Goal: Transaction & Acquisition: Purchase product/service

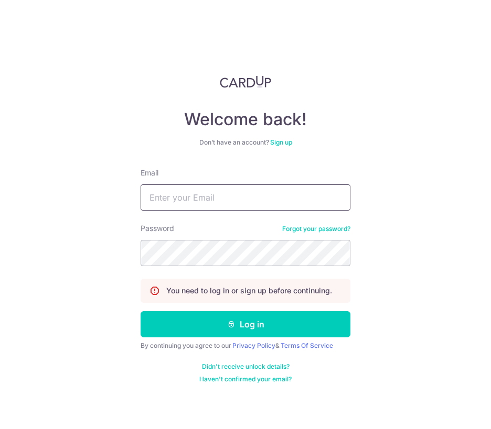
type input "[EMAIL_ADDRESS][DOMAIN_NAME]"
click at [245, 324] on button "Log in" at bounding box center [245, 324] width 210 height 26
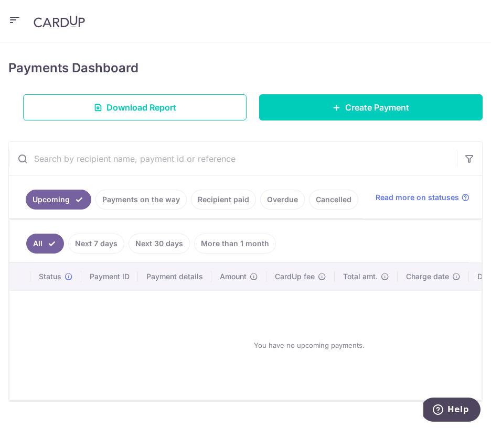
scroll to position [124, 0]
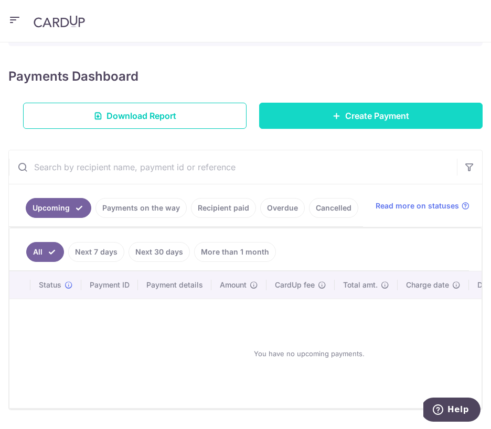
click at [339, 110] on link "Create Payment" at bounding box center [370, 116] width 223 height 26
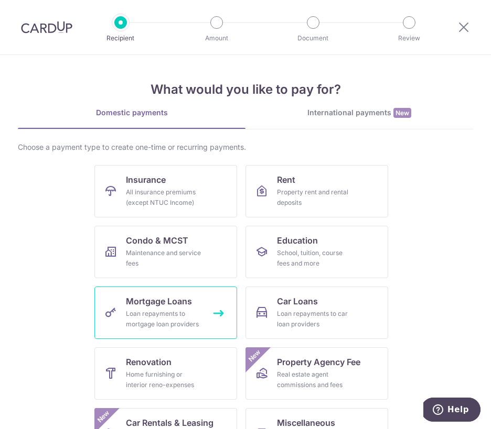
click at [186, 310] on div "Loan repayments to mortgage loan providers" at bounding box center [163, 319] width 75 height 21
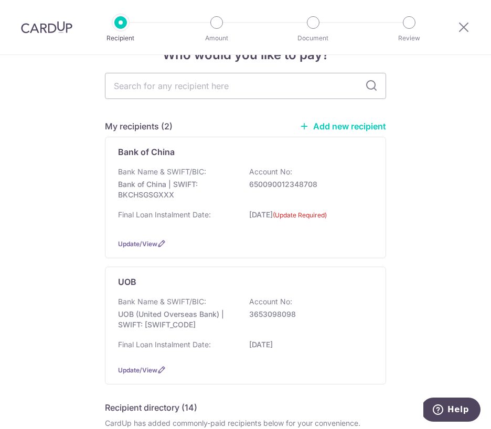
scroll to position [48, 0]
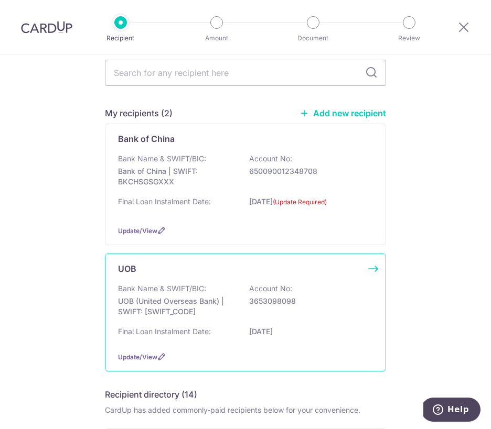
click at [213, 312] on p "UOB (United Overseas Bank) | SWIFT: UOVBSGSGXXX" at bounding box center [176, 306] width 117 height 21
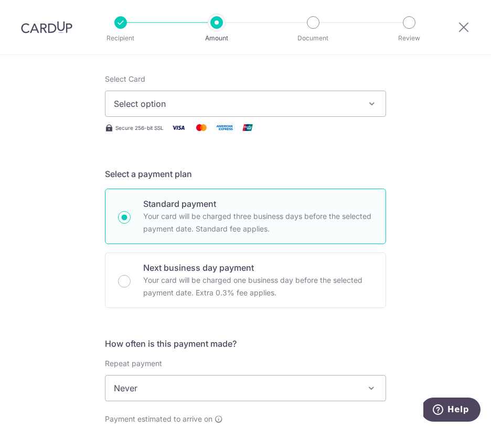
scroll to position [129, 0]
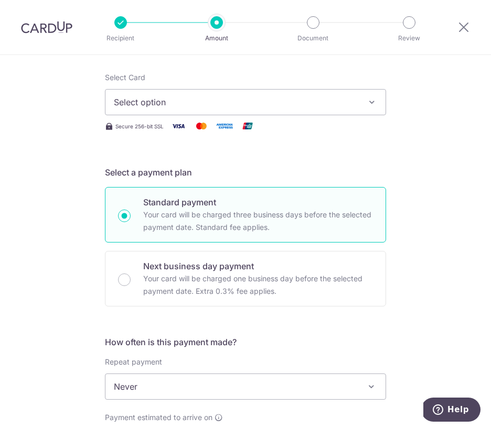
click at [242, 106] on span "Select option" at bounding box center [236, 102] width 244 height 13
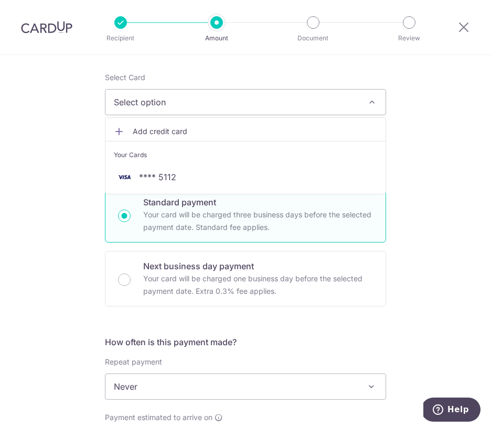
click at [240, 81] on div "Select Card Select option Add credit card Your Cards **** 5112" at bounding box center [245, 93] width 281 height 43
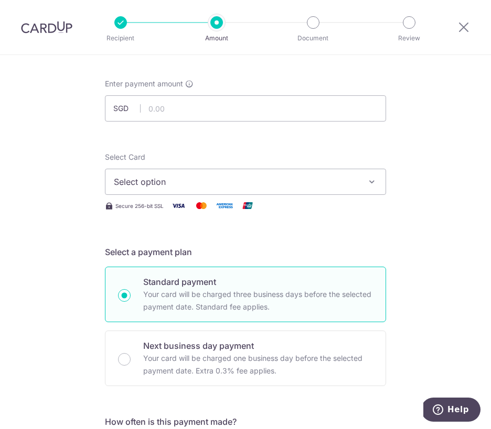
scroll to position [23, 0]
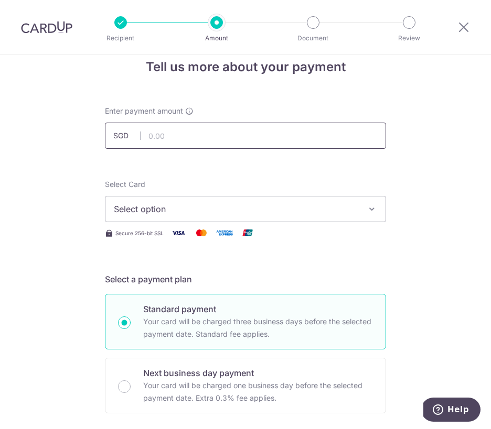
click at [191, 138] on input "text" at bounding box center [245, 136] width 281 height 26
paste input "5,941.39"
type input "5,941.39"
click at [190, 207] on span "Select option" at bounding box center [236, 209] width 244 height 13
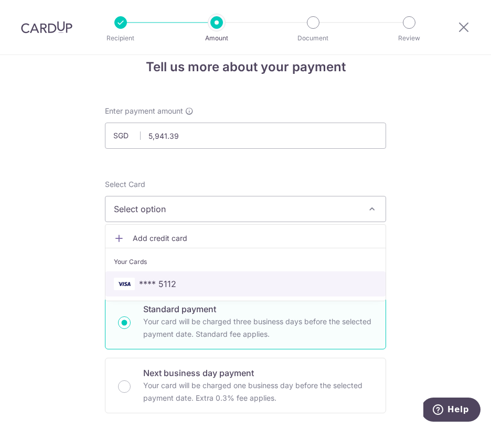
click at [166, 286] on span "**** 5112" at bounding box center [157, 284] width 37 height 13
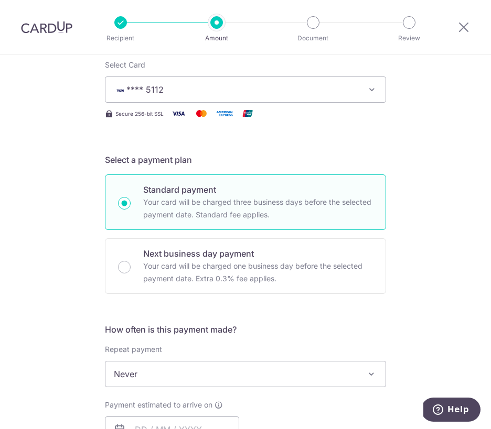
scroll to position [164, 0]
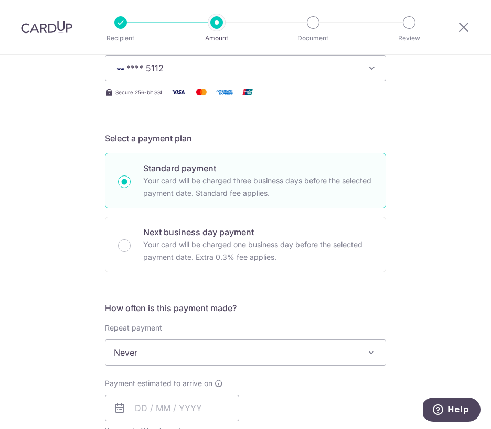
click at [39, 264] on div "Tell us more about your payment Enter payment amount SGD 5,941.39 5941.39 Selec…" at bounding box center [245, 368] width 491 height 953
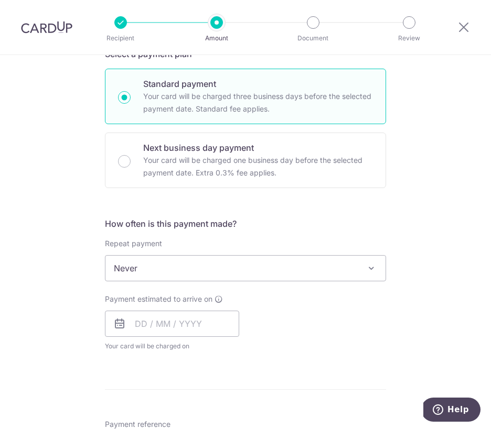
scroll to position [262, 0]
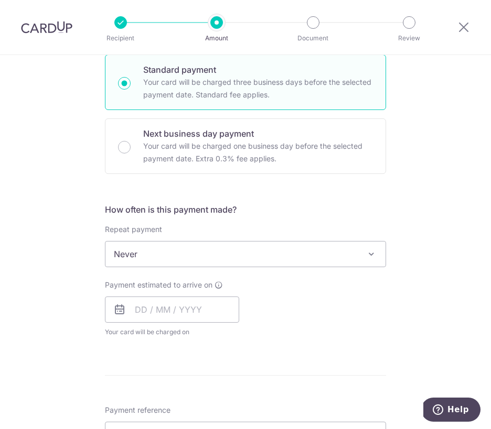
click at [146, 254] on span "Never" at bounding box center [245, 254] width 280 height 25
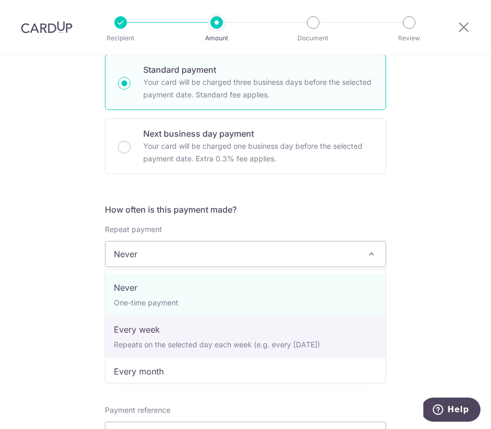
select select "2"
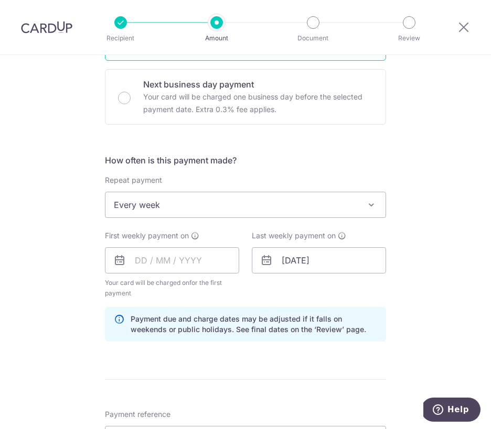
scroll to position [323, 0]
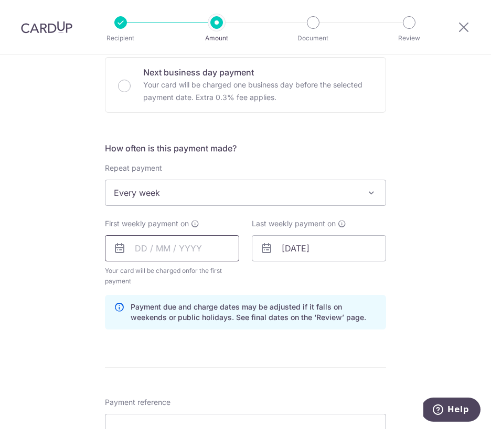
click at [157, 247] on input "text" at bounding box center [172, 248] width 134 height 26
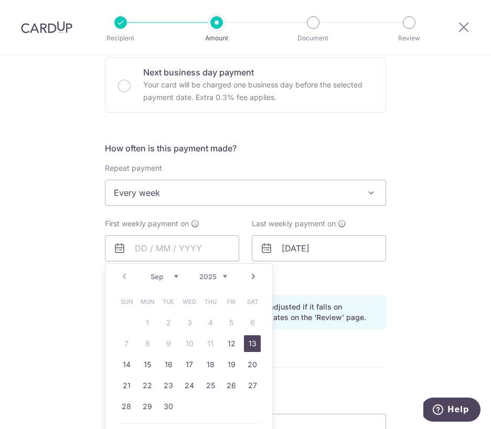
click at [257, 340] on link "13" at bounding box center [252, 343] width 17 height 17
type input "13/09/2025"
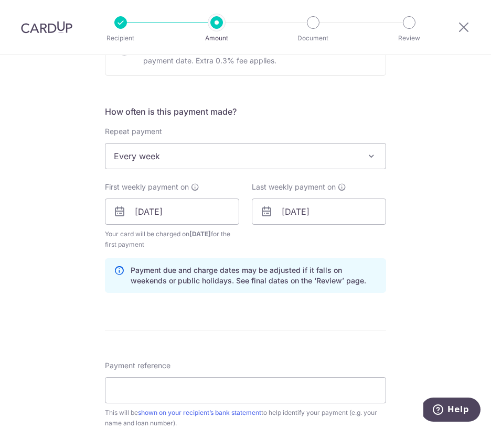
scroll to position [365, 0]
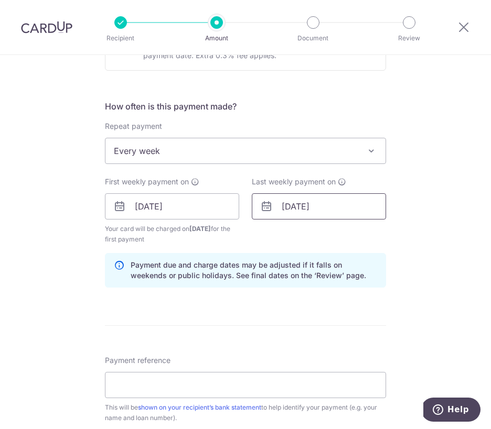
click at [336, 207] on input "[DATE]" at bounding box center [319, 206] width 134 height 26
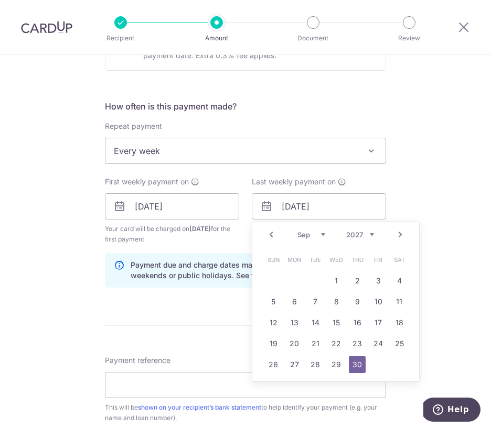
click at [402, 233] on link "Next" at bounding box center [400, 235] width 13 height 13
click at [375, 364] on link "31" at bounding box center [378, 364] width 17 height 17
type input "31/10/2025"
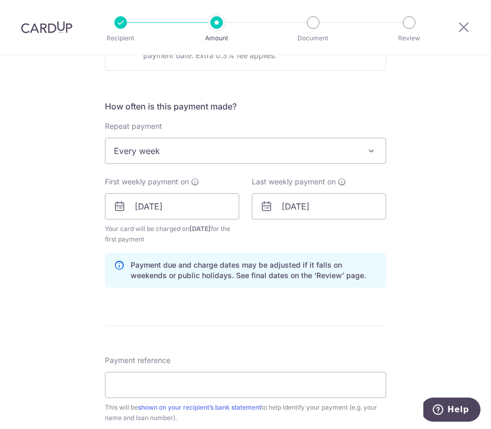
click at [430, 258] on div "Tell us more about your payment Enter payment amount SGD 5,941.39 5941.39 Selec…" at bounding box center [245, 193] width 491 height 1006
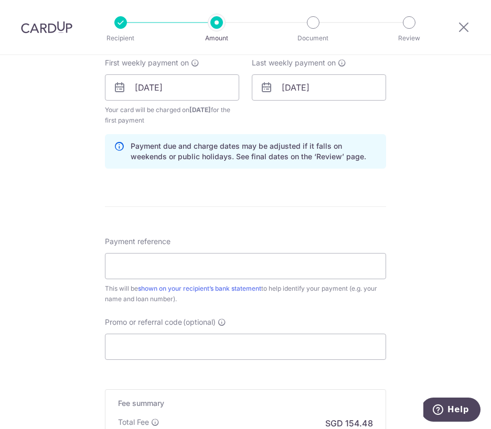
scroll to position [495, 0]
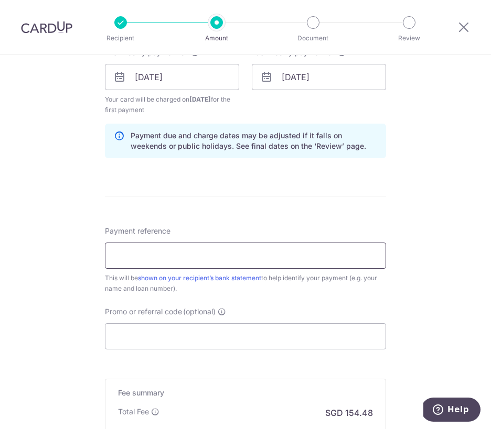
click at [146, 253] on input "Payment reference" at bounding box center [245, 256] width 281 height 26
paste input "Ong Zhao Lin UOB Mortgage Loan"
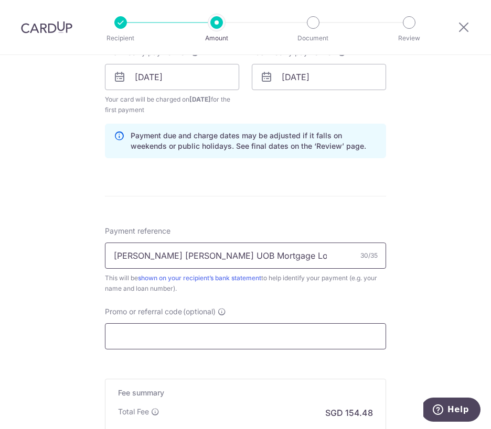
type input "Ong Zhao Lin UOB Mortgage Loan"
click at [149, 343] on input "Promo or referral code (optional)" at bounding box center [245, 336] width 281 height 26
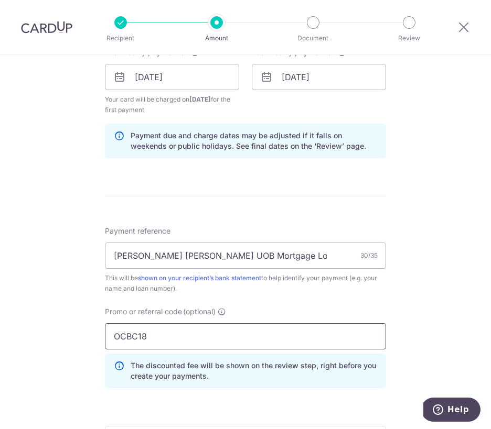
type input "OCBC18"
click at [68, 298] on div "Tell us more about your payment Enter payment amount SGD 5,941.39 5941.39 Selec…" at bounding box center [245, 87] width 491 height 1054
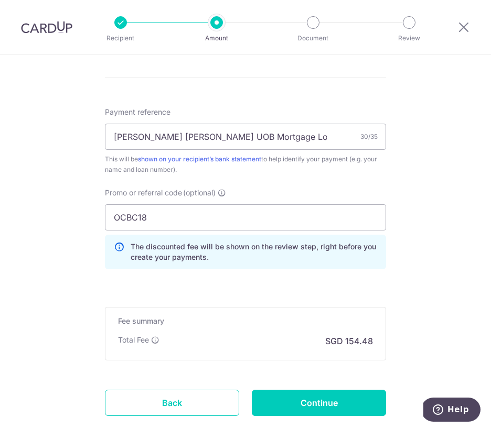
scroll to position [634, 0]
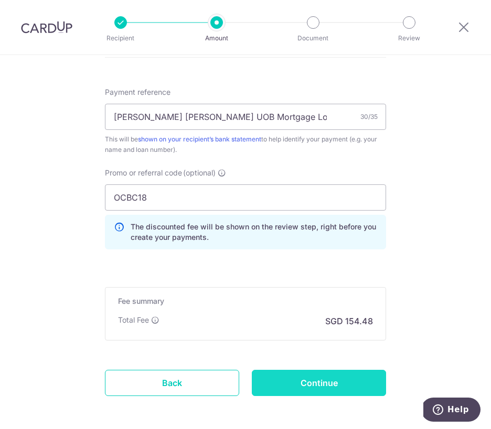
click at [328, 381] on input "Continue" at bounding box center [319, 383] width 134 height 26
type input "Create Schedule"
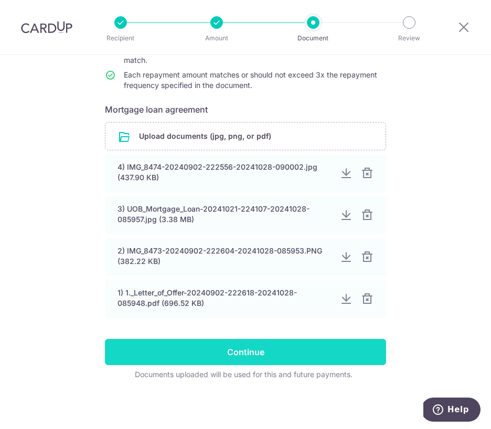
scroll to position [155, 0]
click at [245, 351] on input "Continue" at bounding box center [245, 352] width 281 height 26
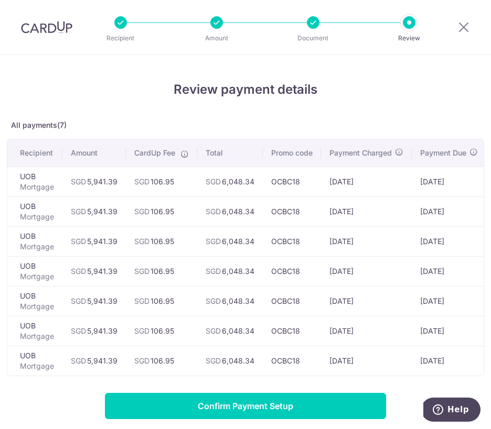
click at [311, 40] on p "Document" at bounding box center [313, 38] width 59 height 10
click at [462, 26] on icon at bounding box center [463, 26] width 13 height 13
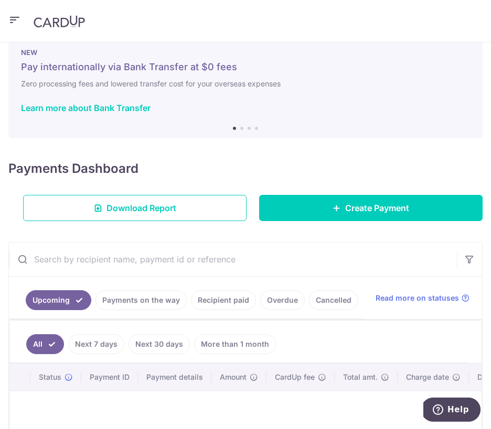
scroll to position [24, 0]
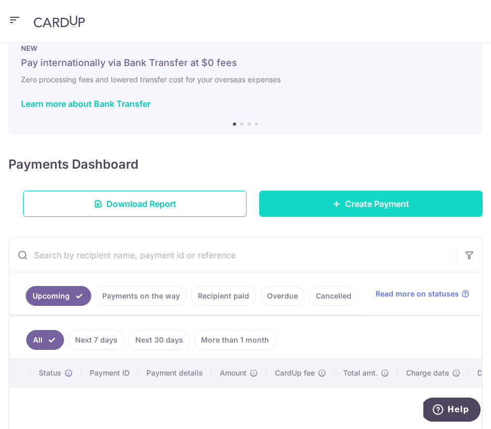
click at [340, 199] on link "Create Payment" at bounding box center [370, 204] width 223 height 26
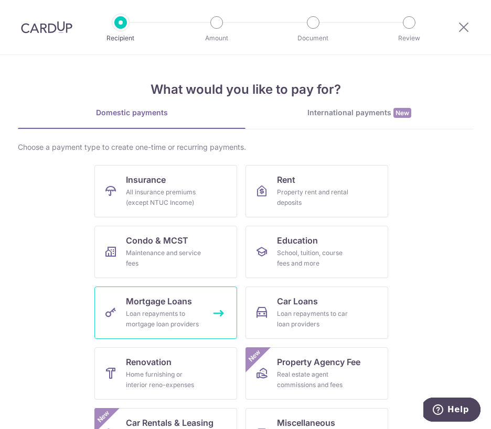
click at [137, 310] on div "Loan repayments to mortgage loan providers" at bounding box center [163, 319] width 75 height 21
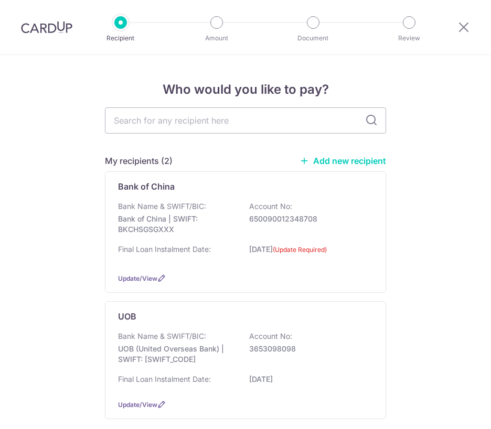
scroll to position [122, 0]
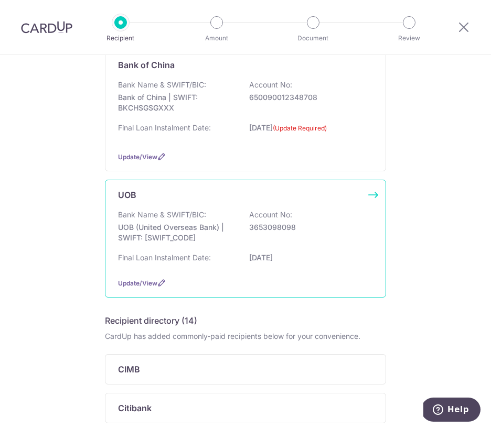
click at [216, 267] on div "Final Loan Instalment Date: [DATE]" at bounding box center [245, 261] width 255 height 17
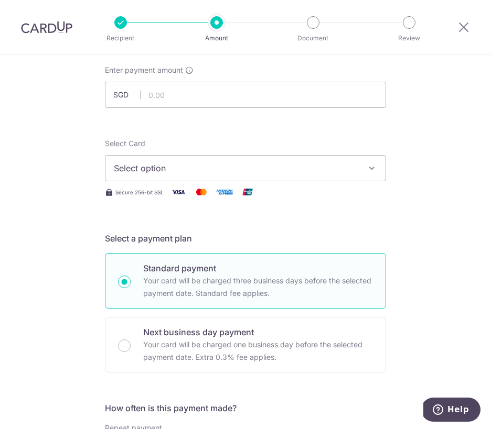
scroll to position [52, 0]
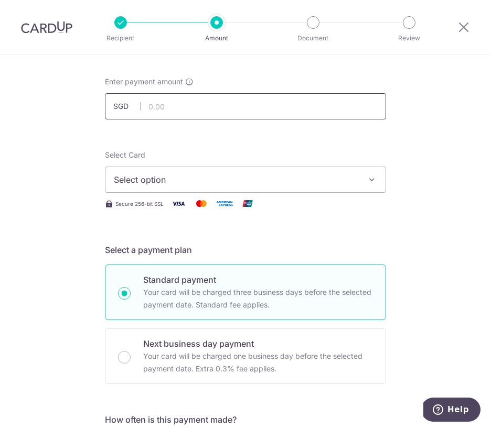
click at [190, 104] on input "text" at bounding box center [245, 106] width 281 height 26
paste input "5,941.39"
type input "5,941.39"
click at [193, 172] on button "Select option" at bounding box center [245, 180] width 281 height 26
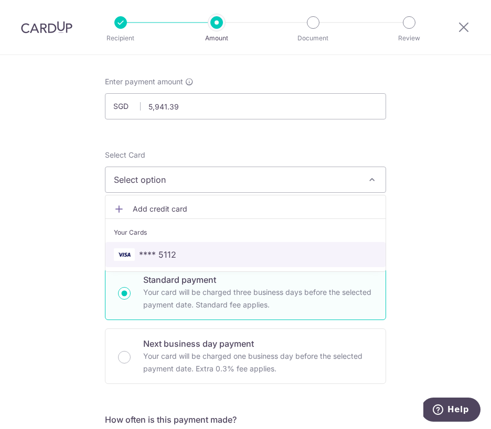
click at [156, 255] on span "**** 5112" at bounding box center [157, 254] width 37 height 13
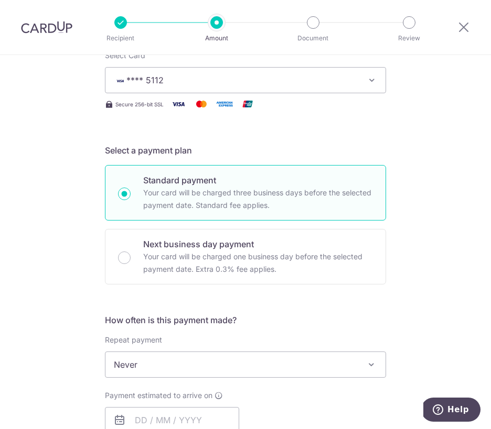
scroll to position [256, 0]
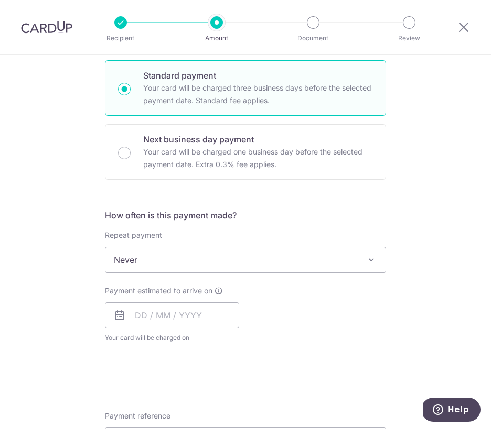
click at [162, 257] on span "Never" at bounding box center [245, 259] width 280 height 25
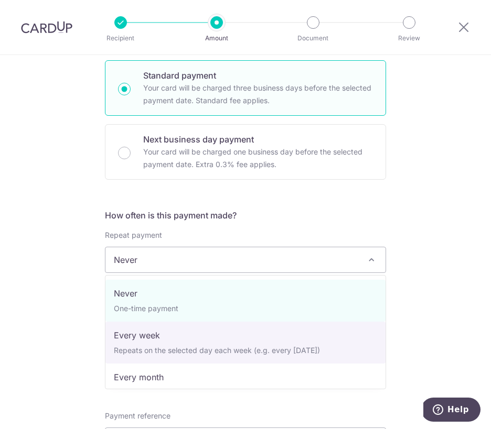
select select "2"
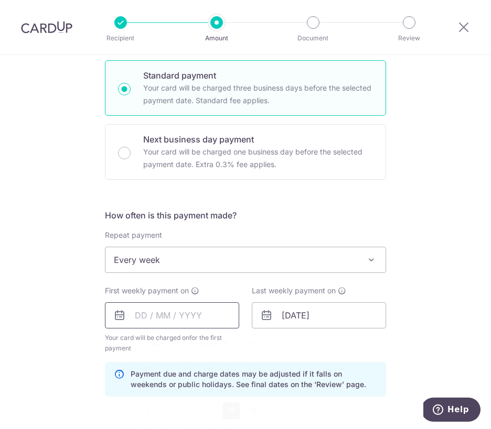
click at [160, 321] on input "text" at bounding box center [172, 315] width 134 height 26
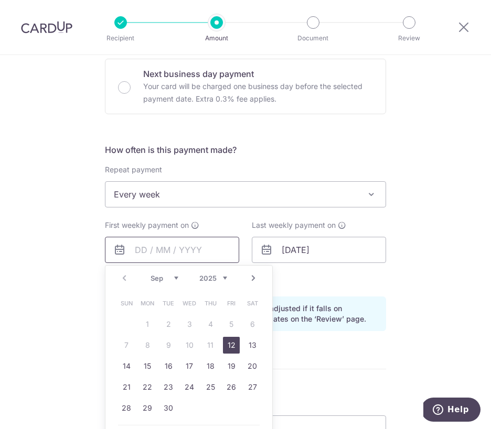
scroll to position [322, 0]
click at [233, 345] on link "12" at bounding box center [231, 344] width 17 height 17
type input "[DATE]"
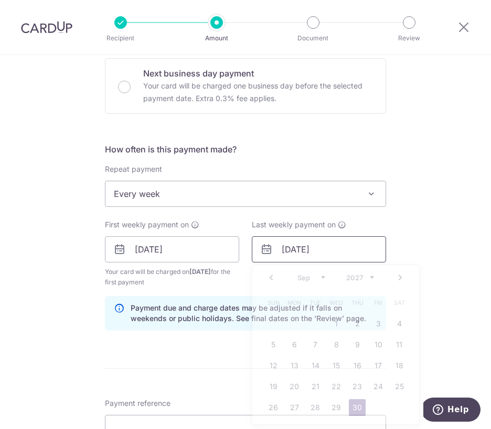
click at [341, 251] on input "[DATE]" at bounding box center [319, 249] width 134 height 26
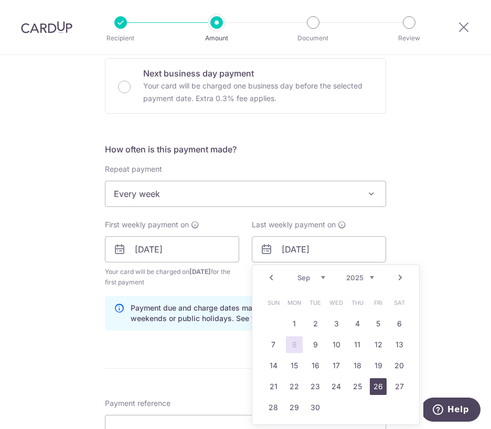
click at [381, 387] on link "26" at bounding box center [378, 386] width 17 height 17
type input "[DATE]"
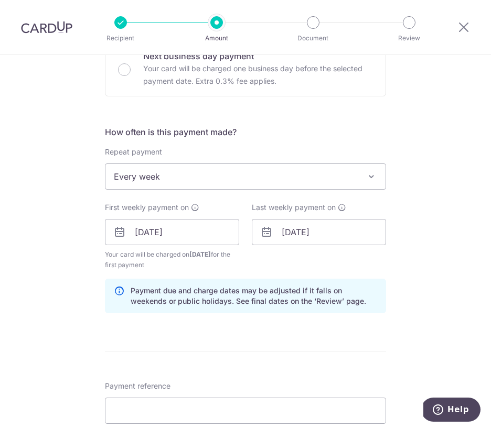
scroll to position [361, 0]
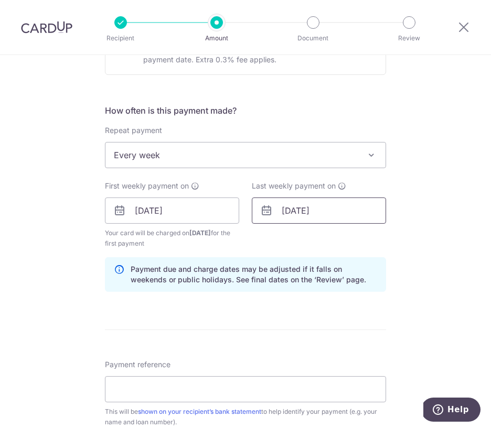
click at [326, 214] on input "[DATE]" at bounding box center [319, 211] width 134 height 26
click at [431, 308] on div "Tell us more about your payment Enter payment amount SGD 5,941.39 5941.39 Selec…" at bounding box center [245, 197] width 491 height 1006
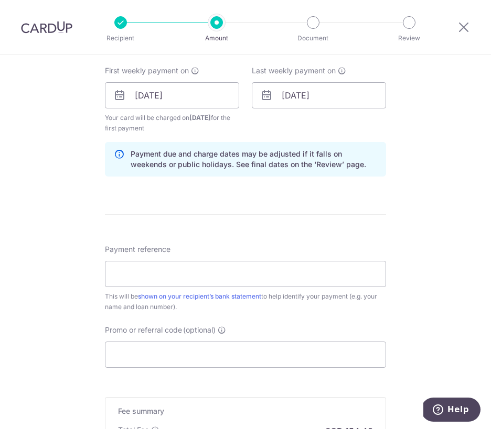
scroll to position [487, 0]
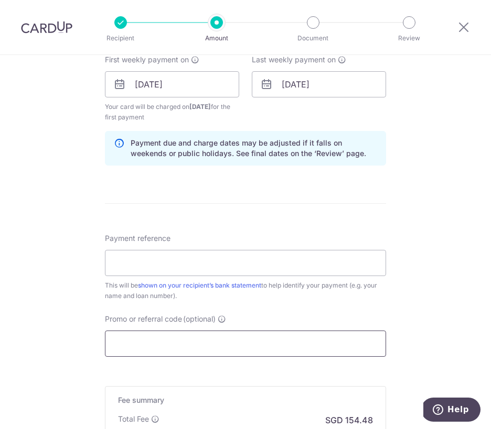
click at [139, 343] on input "Promo or referral code (optional)" at bounding box center [245, 344] width 281 height 26
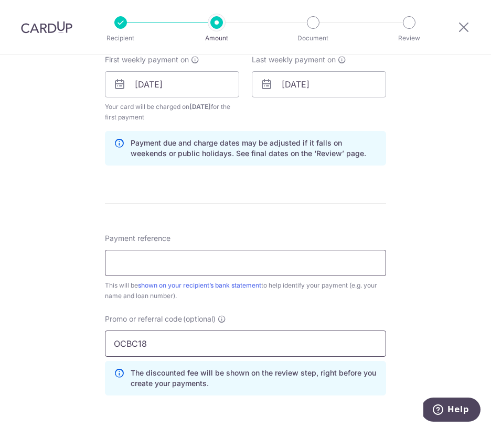
type input "OCBC18"
click at [132, 263] on input "Payment reference" at bounding box center [245, 263] width 281 height 26
paste input "[PERSON_NAME] [PERSON_NAME] UOB Mortgage Loan"
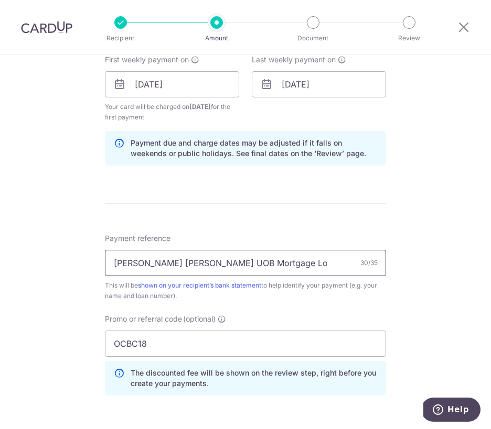
scroll to position [457, 0]
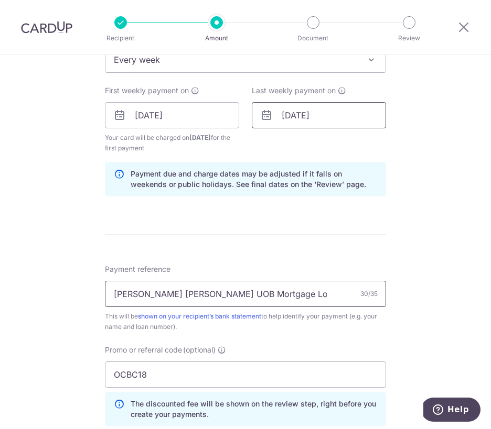
type input "[PERSON_NAME] [PERSON_NAME] UOB Mortgage Loan"
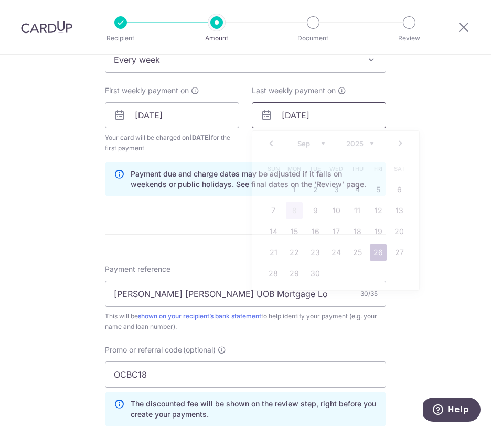
click at [343, 108] on input "[DATE]" at bounding box center [319, 115] width 134 height 26
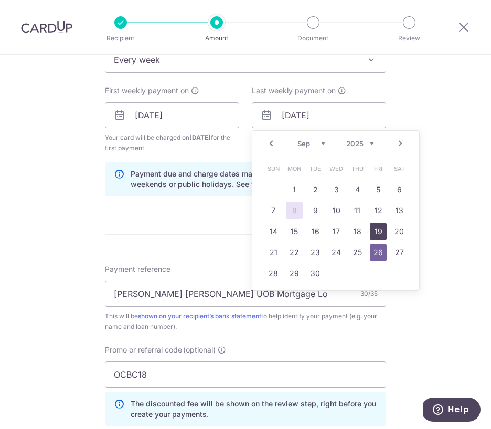
click at [378, 227] on link "19" at bounding box center [378, 231] width 17 height 17
type input "[DATE]"
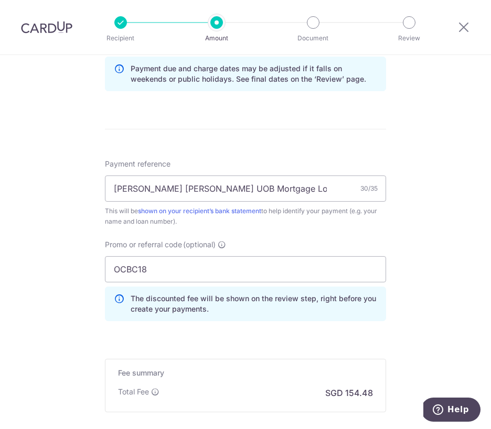
click at [419, 237] on div "Tell us more about your payment Enter payment amount SGD 5,941.39 5941.39 Selec…" at bounding box center [245, 20] width 491 height 1054
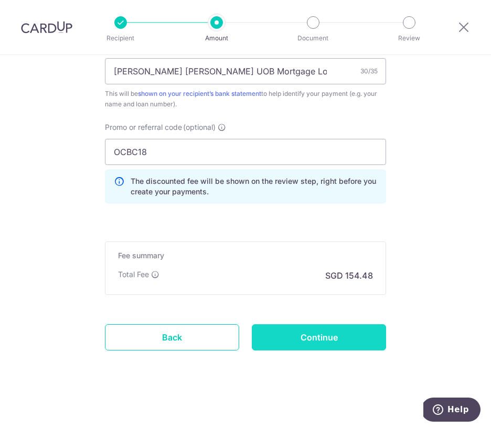
scroll to position [679, 0]
click at [342, 328] on input "Continue" at bounding box center [319, 337] width 134 height 26
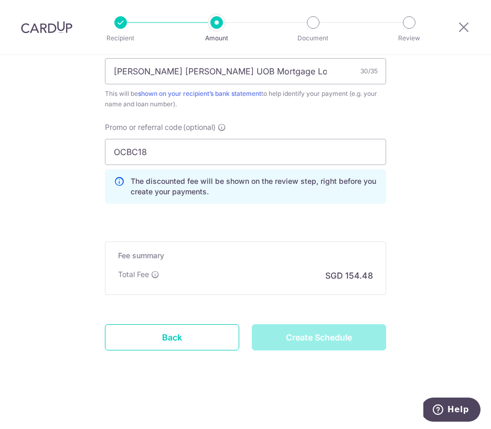
type input "Create Schedule"
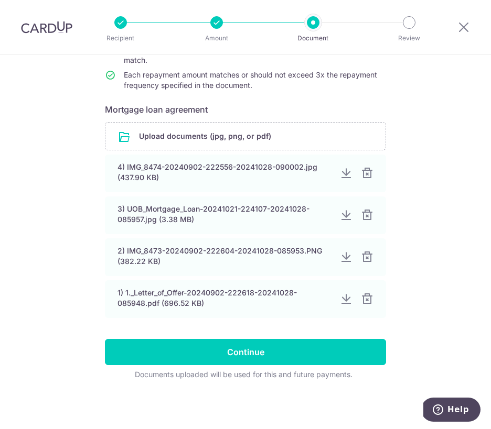
scroll to position [154, 0]
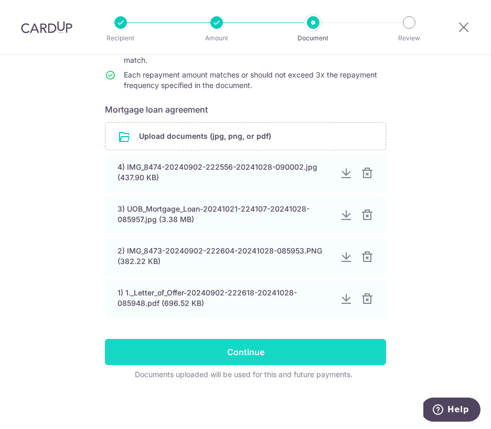
click at [254, 347] on input "Continue" at bounding box center [245, 352] width 281 height 26
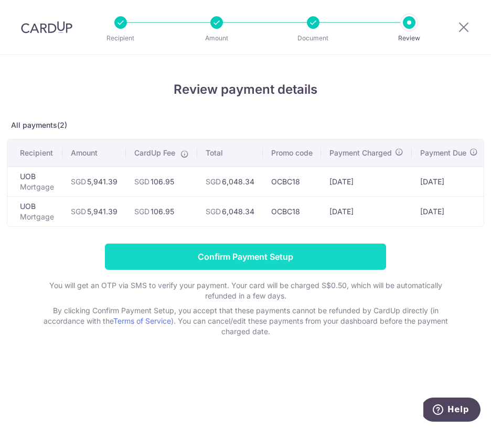
click at [246, 258] on input "Confirm Payment Setup" at bounding box center [245, 257] width 281 height 26
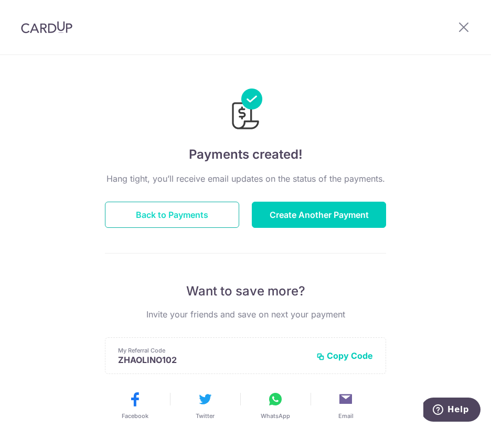
click at [195, 205] on button "Back to Payments" at bounding box center [172, 215] width 134 height 26
